Goal: Task Accomplishment & Management: Manage account settings

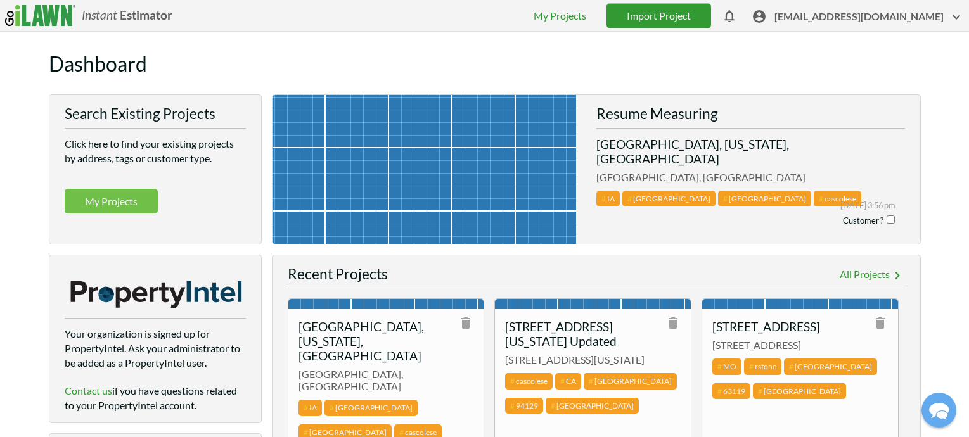
click at [680, 13] on link "Import Project" at bounding box center [659, 15] width 105 height 25
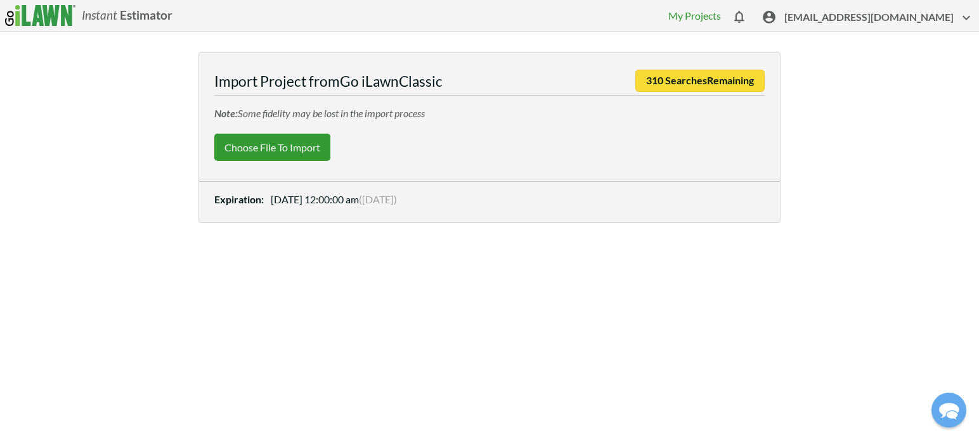
click at [282, 143] on label "Choose File to Import" at bounding box center [272, 147] width 116 height 27
click at [0, 0] on input "Choose File to Import" at bounding box center [0, 0] width 0 height 0
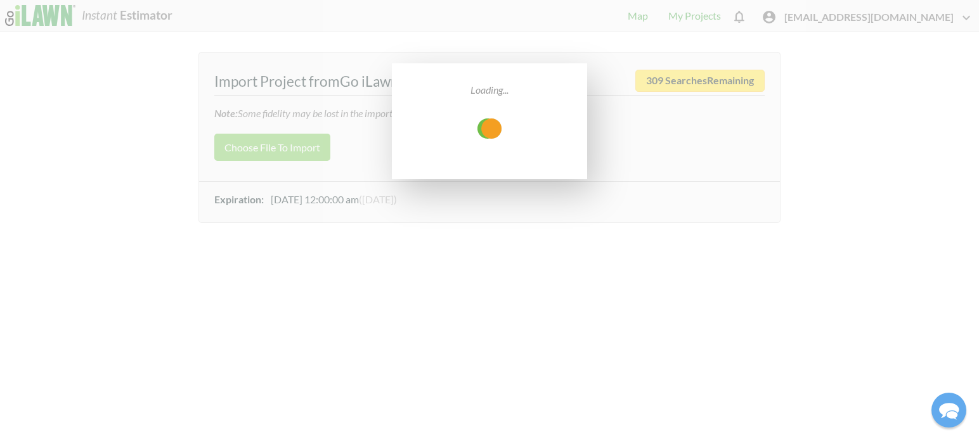
select select "low"
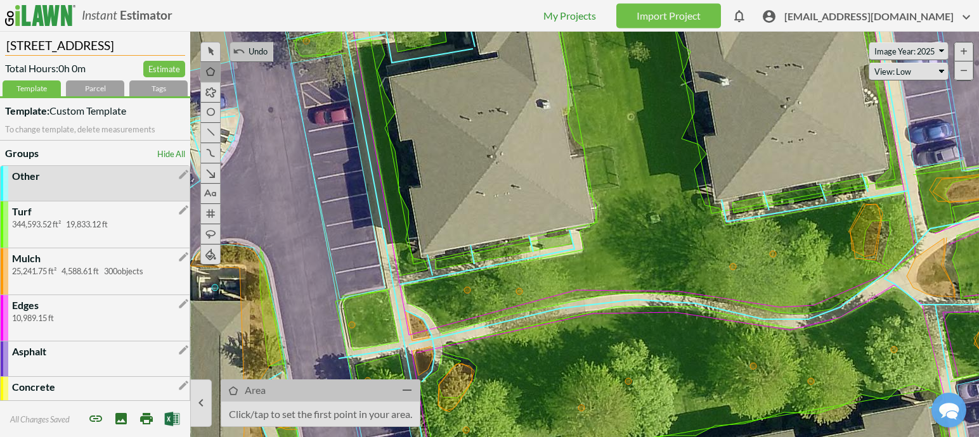
drag, startPoint x: 127, startPoint y: 45, endPoint x: -76, endPoint y: 49, distance: 203.5
click at [0, 49] on html "Instant Estimator  [EMAIL_ADDRESS][DOMAIN_NAME] My Projects Import Project The…" at bounding box center [489, 218] width 979 height 437
click at [22, 44] on input "RMK Bristol" at bounding box center [95, 44] width 180 height 24
type input "RMK Bristol"
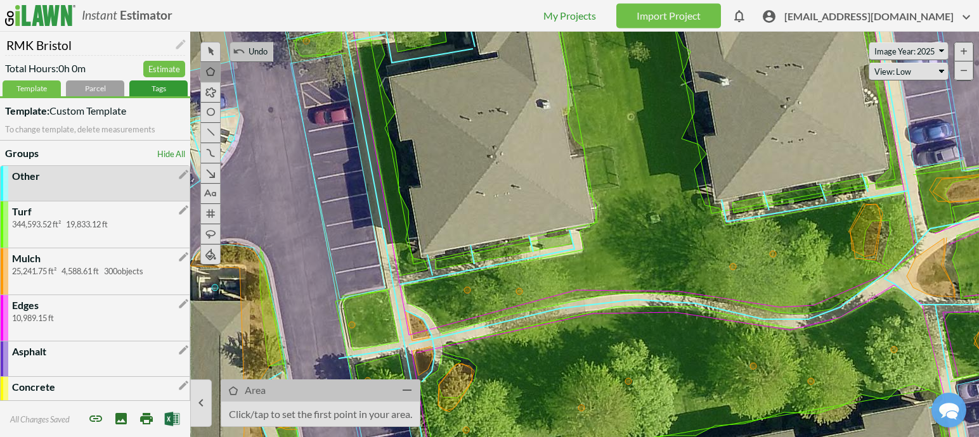
click at [152, 91] on div "Tags" at bounding box center [158, 89] width 58 height 16
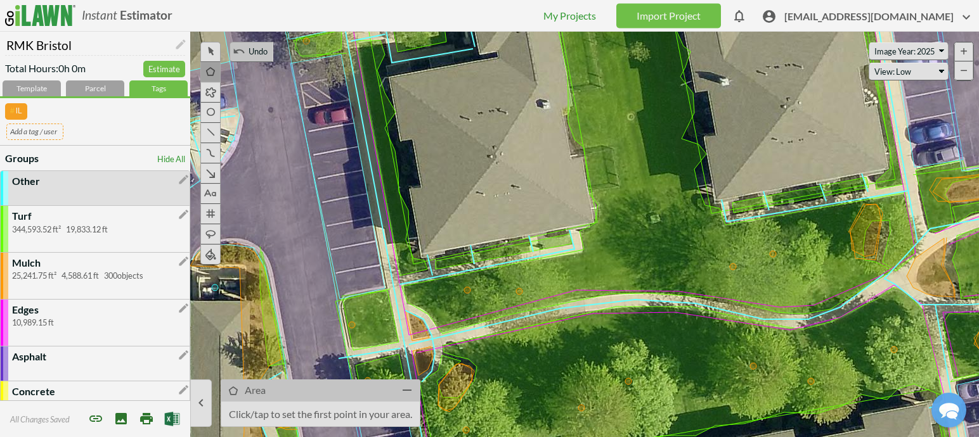
click at [51, 129] on input "text" at bounding box center [34, 132] width 57 height 16
paste input "RMK"
type input "RMK 1"
click at [701, 15] on link "Import Project" at bounding box center [668, 15] width 105 height 25
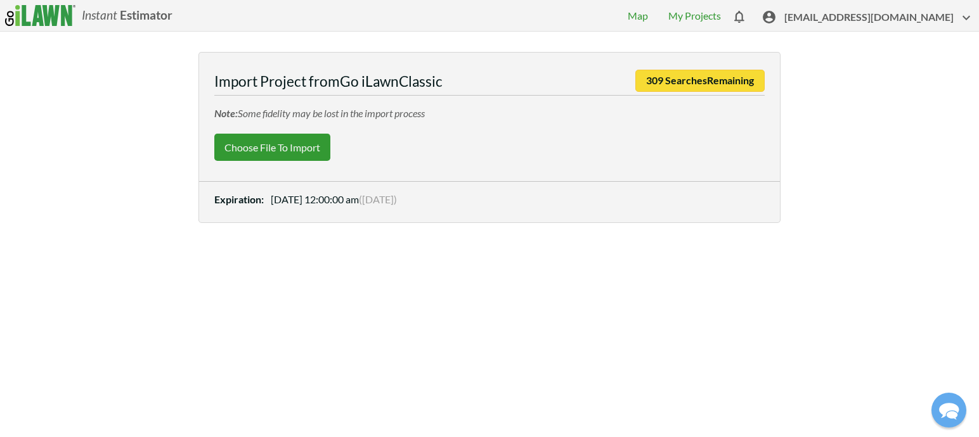
click at [245, 145] on label "Choose File to Import" at bounding box center [272, 147] width 116 height 27
click at [0, 0] on input "Choose File to Import" at bounding box center [0, 0] width 0 height 0
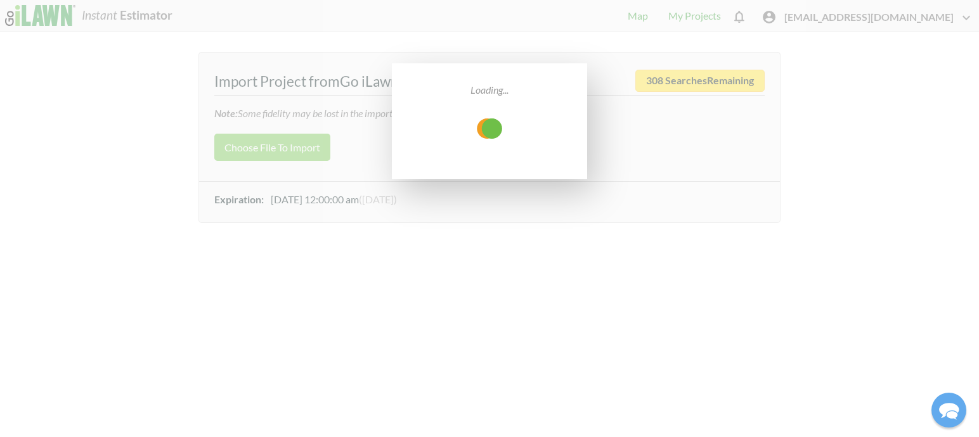
select select "low"
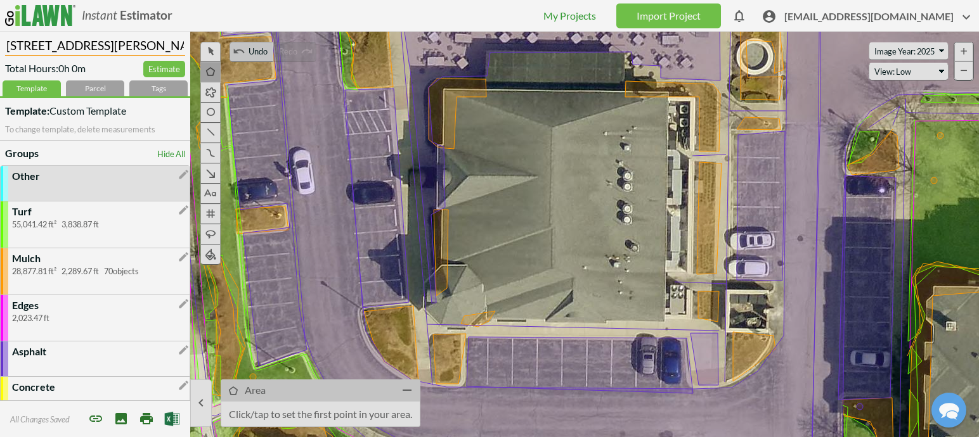
drag, startPoint x: 115, startPoint y: 42, endPoint x: -25, endPoint y: 39, distance: 140.2
click at [0, 39] on html "Instant Estimator  [EMAIL_ADDRESS][DOMAIN_NAME] My Projects Import Project The…" at bounding box center [489, 218] width 979 height 437
type input "RMK Regency"
click at [146, 86] on div "Tags" at bounding box center [158, 89] width 58 height 16
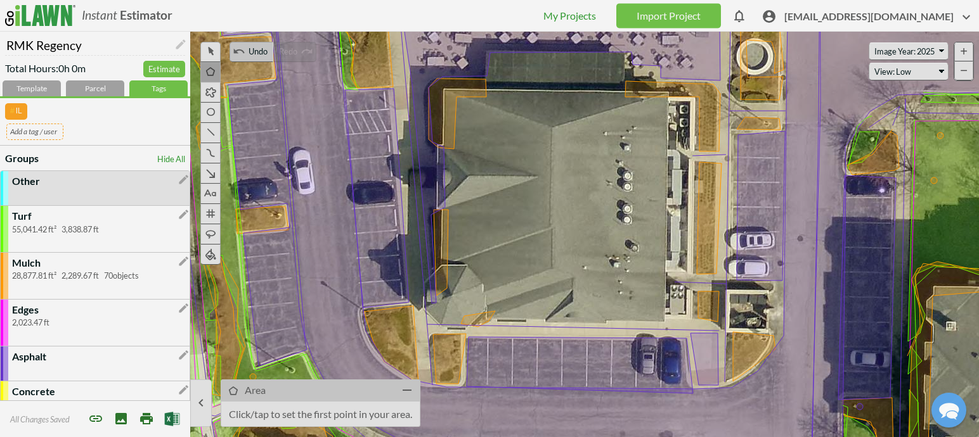
click at [55, 129] on input "text" at bounding box center [34, 132] width 57 height 16
type input "RMK 2"
click at [704, 12] on link "Import Project" at bounding box center [668, 15] width 105 height 25
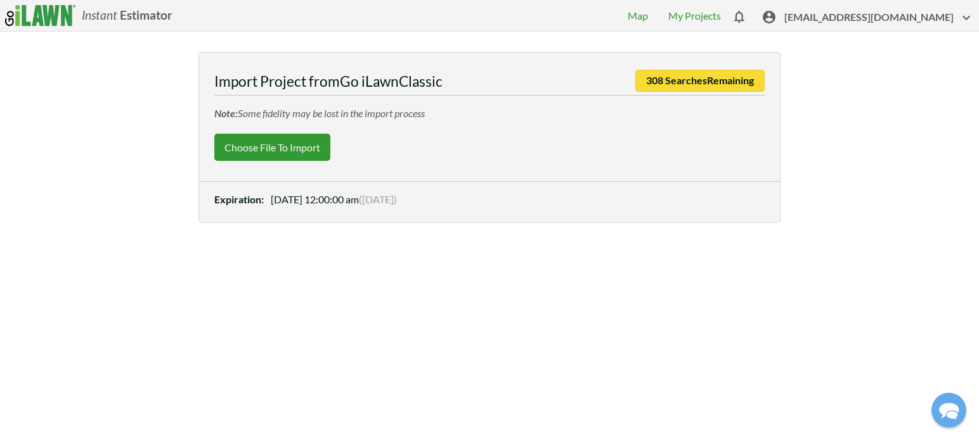
click at [289, 145] on label "Choose File to Import" at bounding box center [272, 147] width 116 height 27
click at [0, 0] on input "Choose File to Import" at bounding box center [0, 0] width 0 height 0
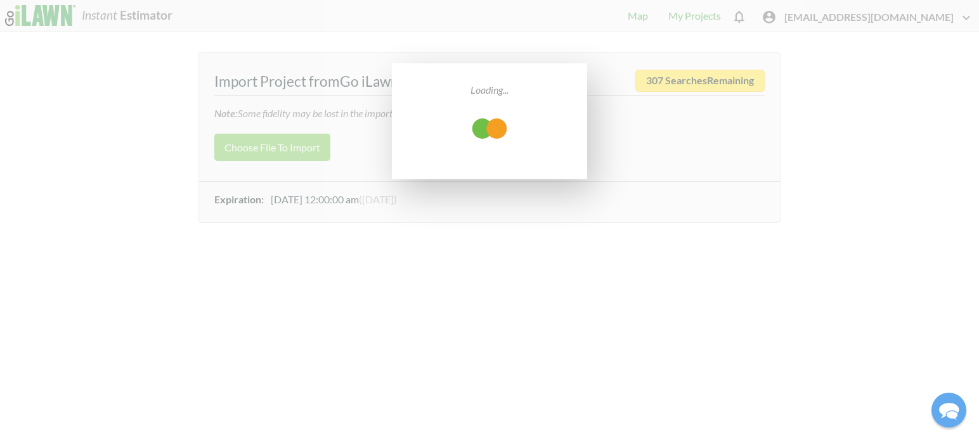
select select "low"
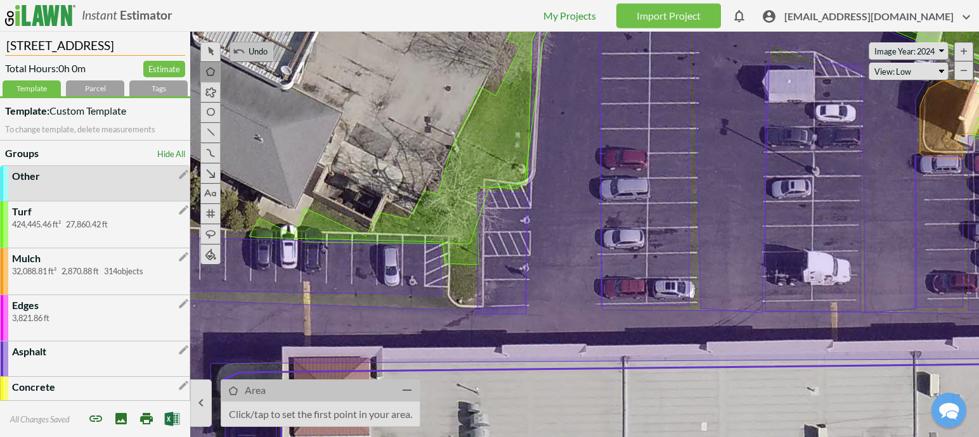
drag, startPoint x: 148, startPoint y: 40, endPoint x: -72, endPoint y: 42, distance: 220.0
click at [0, 42] on html "Instant Estimator  [EMAIL_ADDRESS][DOMAIN_NAME] My Projects Import Project The…" at bounding box center [489, 218] width 979 height 437
click at [207, 13] on div "Instant Estimator  [EMAIL_ADDRESS][DOMAIN_NAME] My Projects Import Project The…" at bounding box center [489, 16] width 979 height 32
click at [115, 49] on input "[PERSON_NAME]" at bounding box center [95, 44] width 180 height 24
type input "RMK [PERSON_NAME] Reserve"
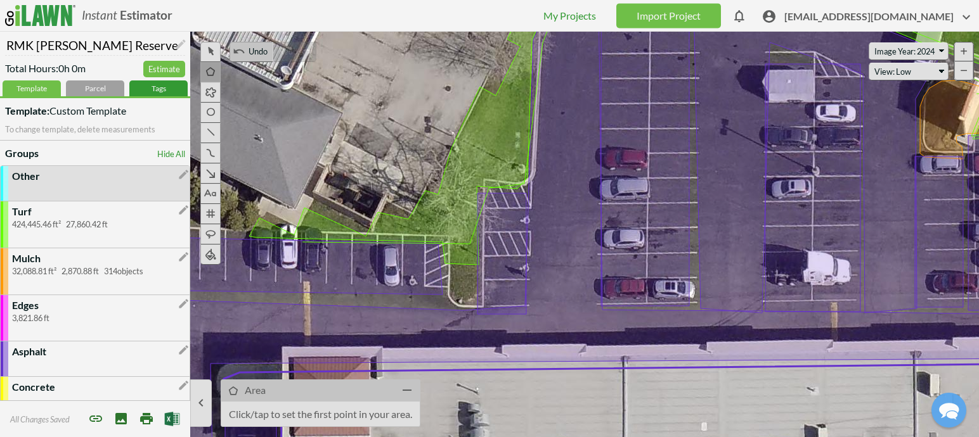
click at [145, 91] on div "Tags" at bounding box center [158, 89] width 58 height 16
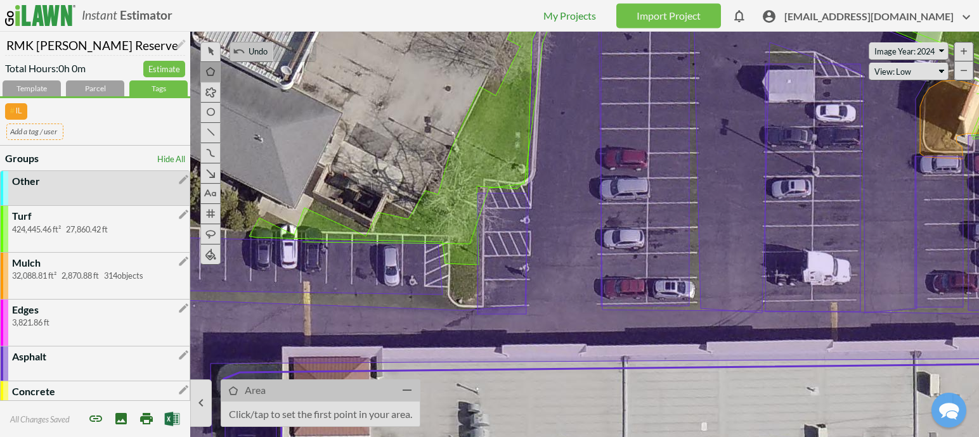
click at [51, 128] on input "text" at bounding box center [34, 132] width 57 height 16
type input "RMK 3"
click at [596, 18] on link "My Projects" at bounding box center [569, 16] width 53 height 12
